Goal: Use online tool/utility

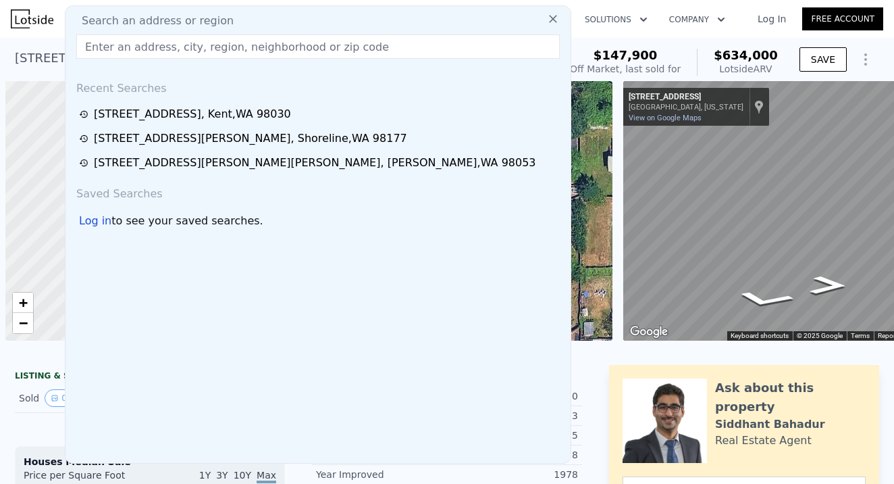
scroll to position [0, 5]
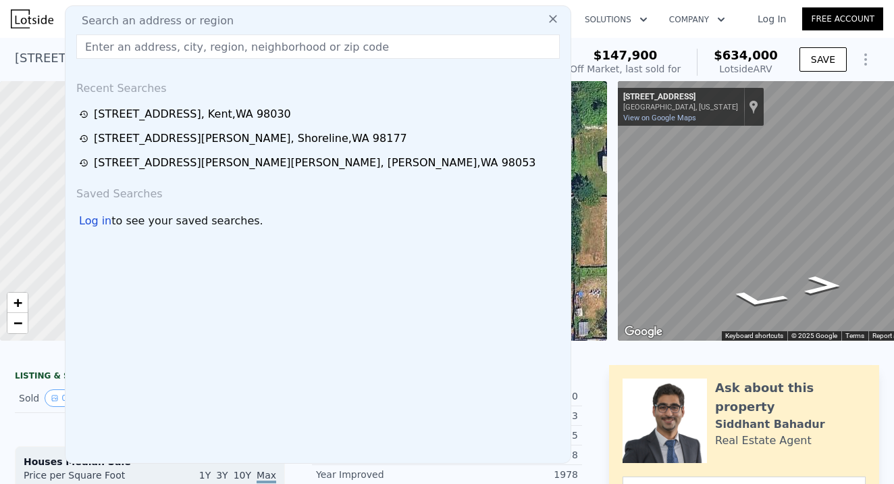
click at [121, 49] on input "text" at bounding box center [318, 46] width 484 height 24
paste input "[STREET_ADDRESS]"
type input "[STREET_ADDRESS]"
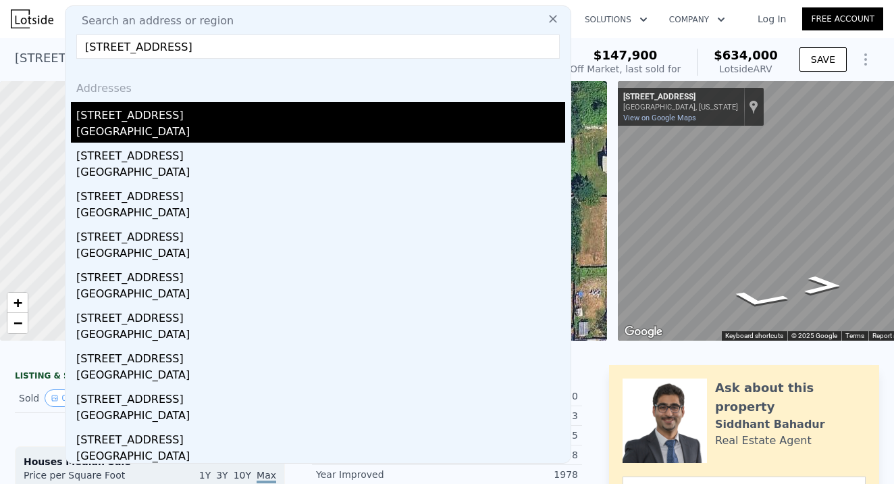
click at [147, 136] on div "[GEOGRAPHIC_DATA]" at bounding box center [320, 133] width 489 height 19
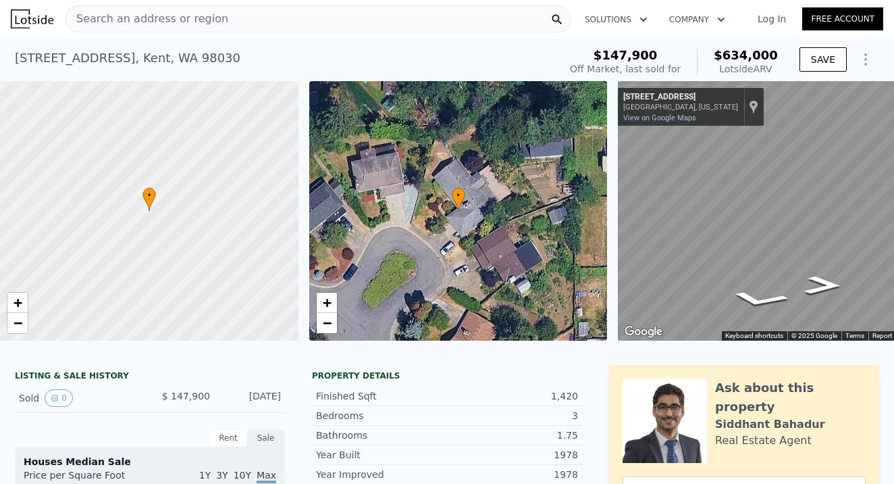
click at [166, 123] on div at bounding box center [149, 210] width 358 height 311
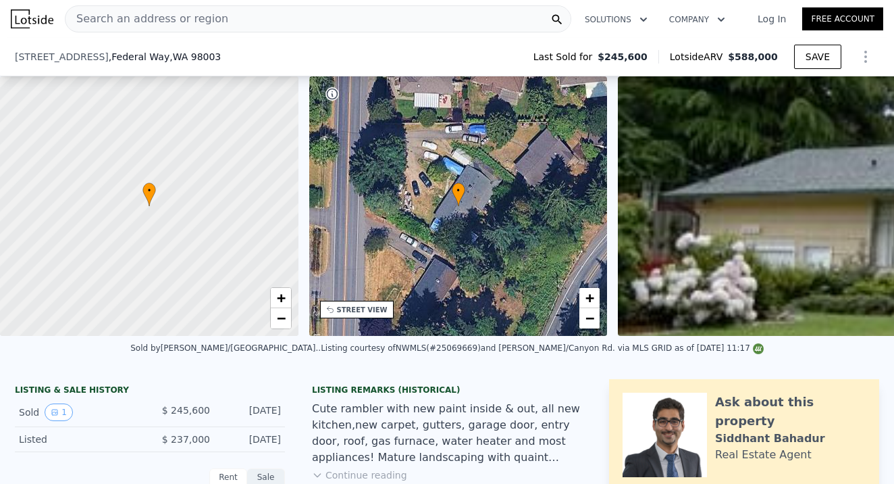
scroll to position [390, 0]
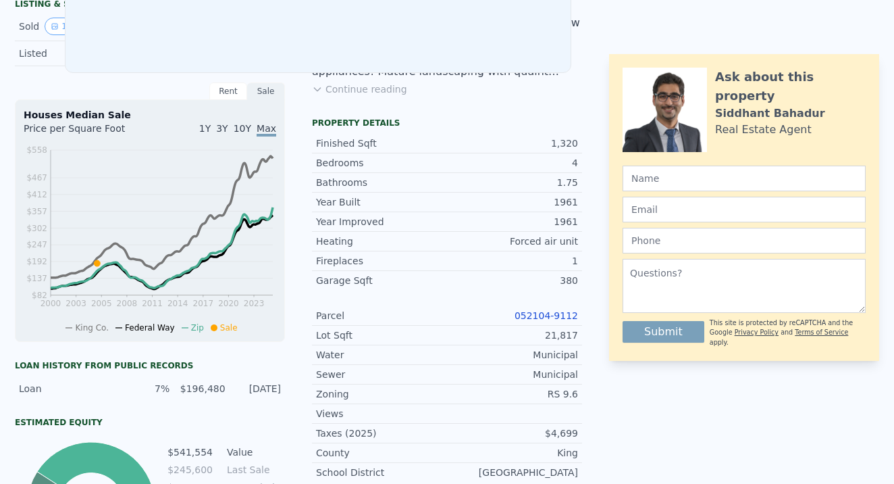
scroll to position [0, 0]
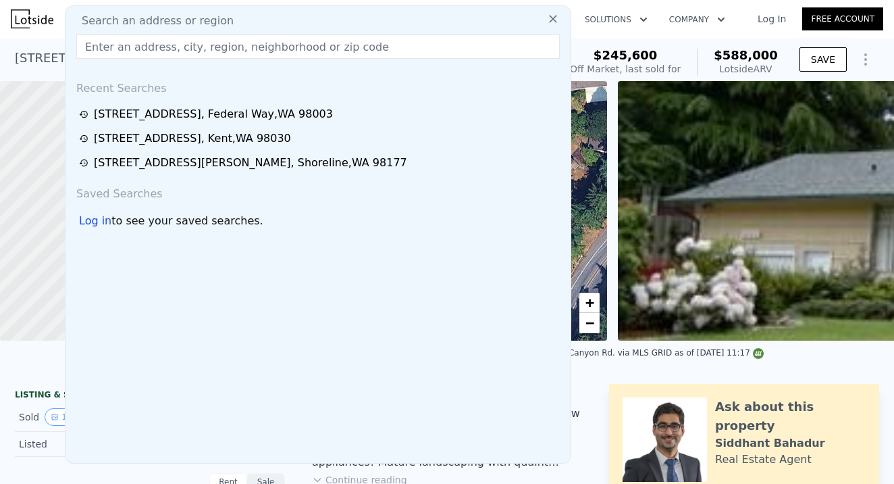
click at [104, 36] on input "text" at bounding box center [318, 46] width 484 height 24
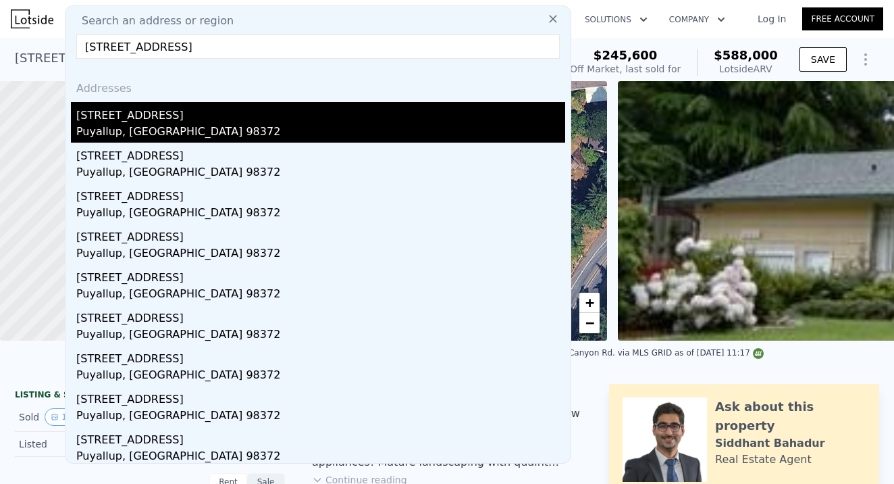
type input "[STREET_ADDRESS]"
click at [141, 115] on div "[STREET_ADDRESS]" at bounding box center [320, 113] width 489 height 22
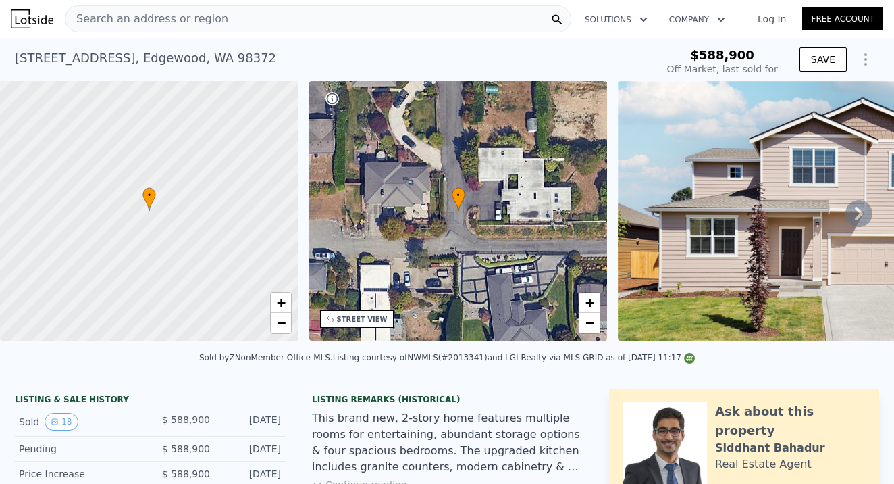
scroll to position [94, 0]
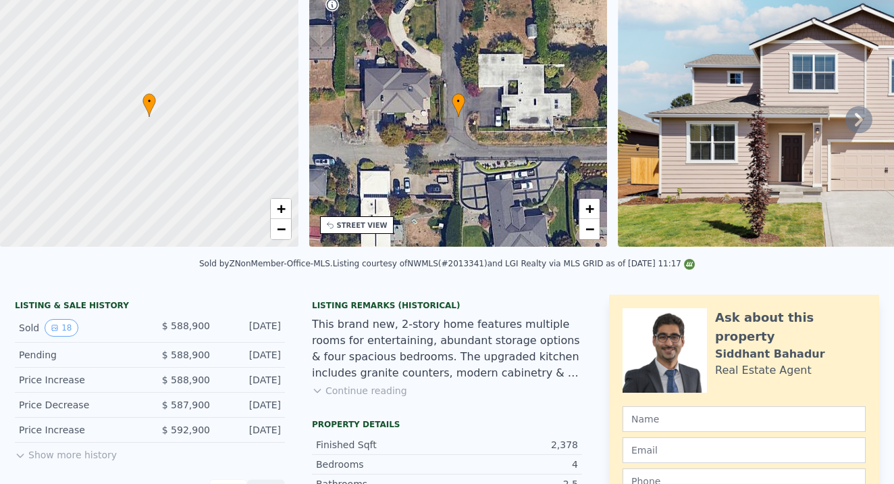
type input "-$ 621,711"
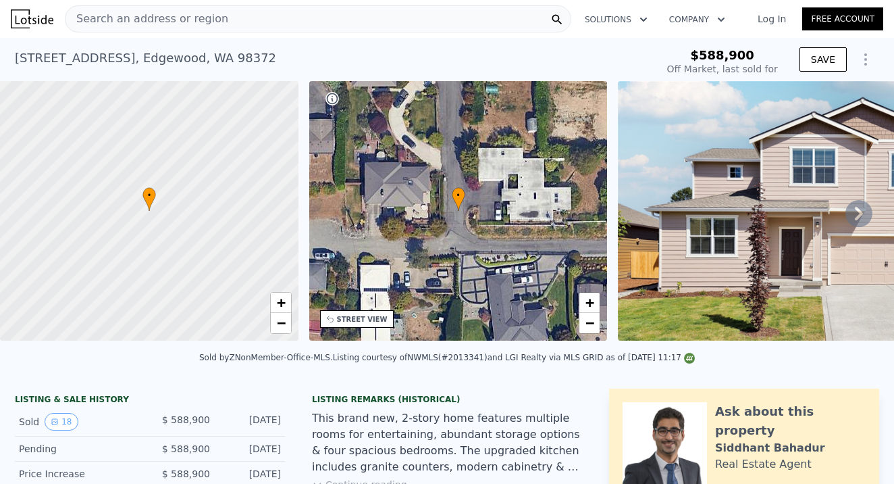
scroll to position [0, 0]
type input "$ 777,000"
type input "$ 98,985"
